Goal: Task Accomplishment & Management: Manage account settings

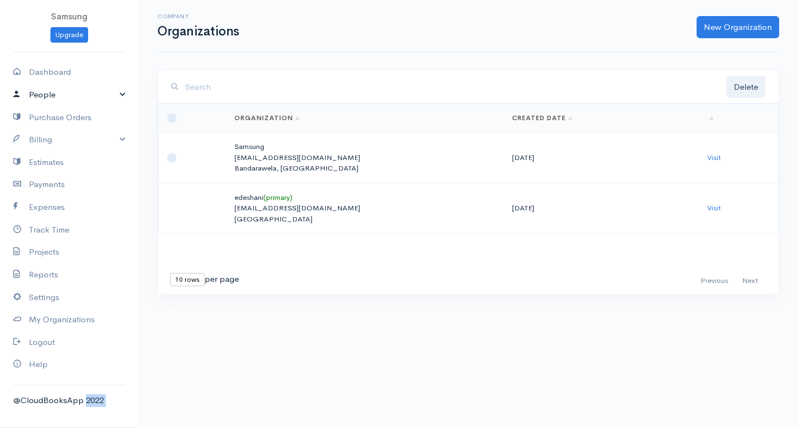
click at [47, 104] on link "People" at bounding box center [69, 95] width 138 height 23
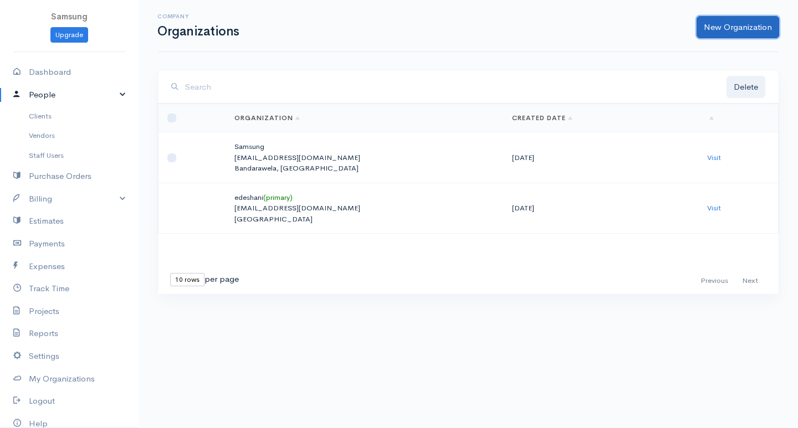
click at [769, 24] on link "New Organization" at bounding box center [737, 27] width 83 height 23
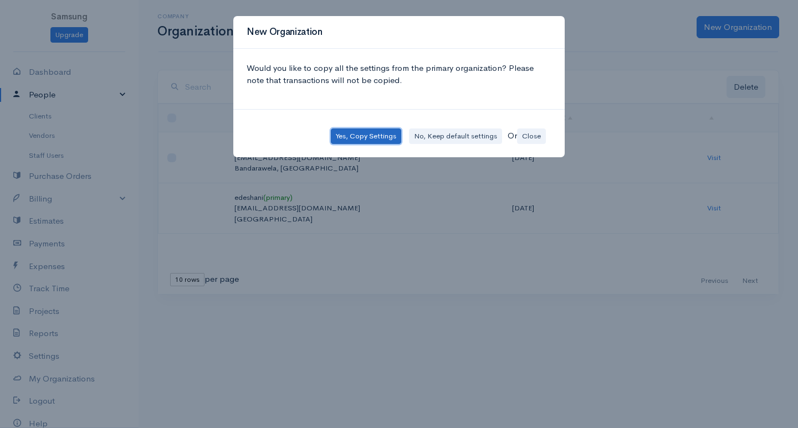
click at [361, 134] on button "Yes, Copy Settings" at bounding box center [366, 137] width 70 height 16
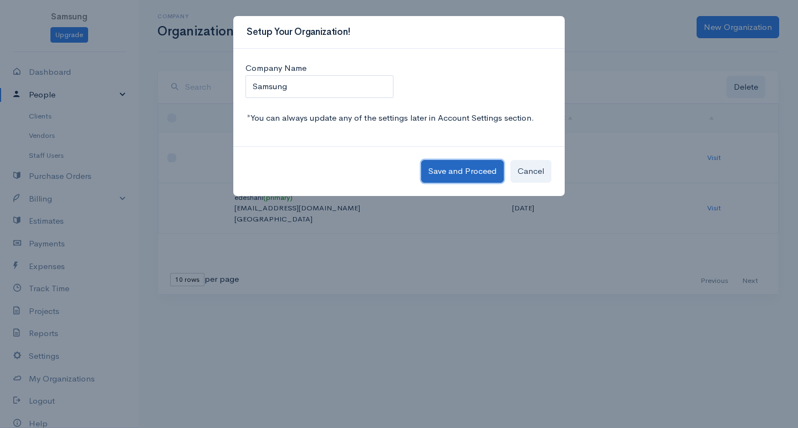
click at [439, 168] on button "Save and Proceed" at bounding box center [462, 171] width 83 height 23
